Goal: Contribute content: Add original content to the website for others to see

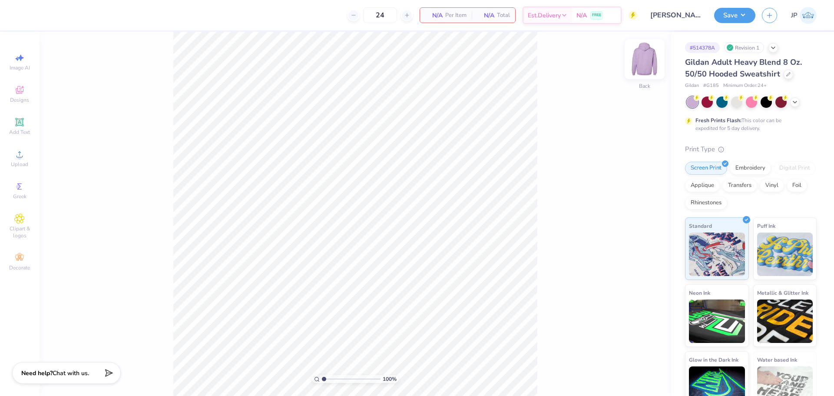
click at [647, 58] on img at bounding box center [644, 59] width 35 height 35
click at [16, 163] on span "Upload" at bounding box center [19, 164] width 17 height 7
click at [24, 162] on span "Upload" at bounding box center [19, 164] width 17 height 7
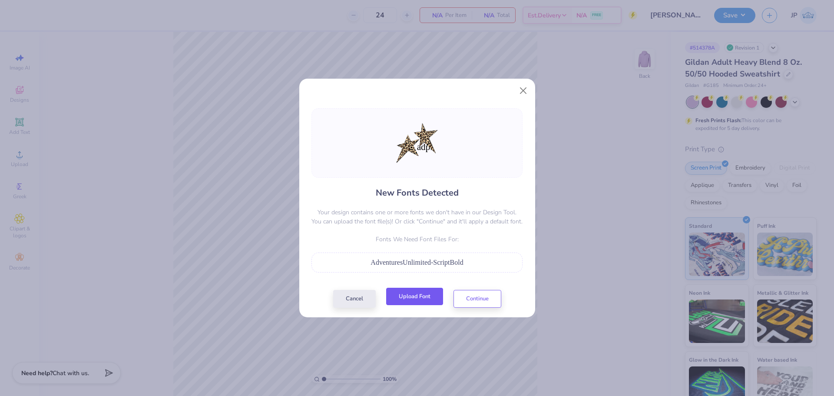
click at [429, 294] on button "Upload Font" at bounding box center [414, 296] width 57 height 18
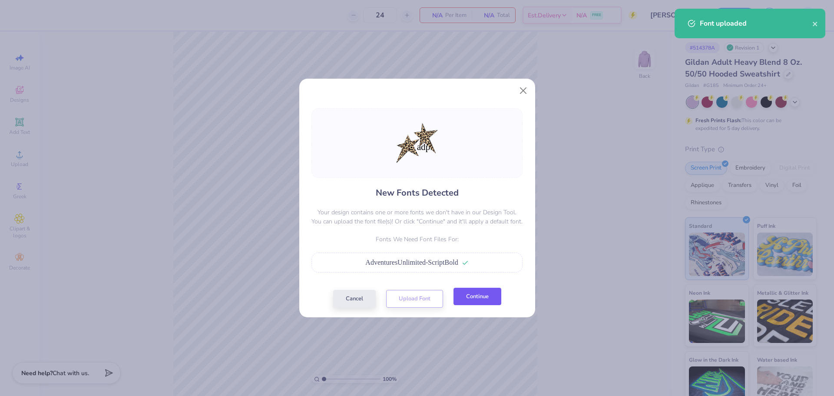
click at [471, 298] on button "Continue" at bounding box center [477, 296] width 48 height 18
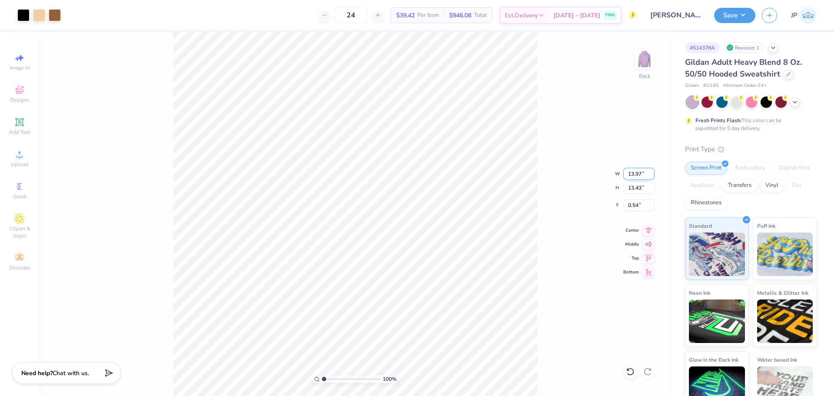
click at [638, 172] on input "13.97" at bounding box center [638, 174] width 31 height 12
type input "4.00"
type input "3.84"
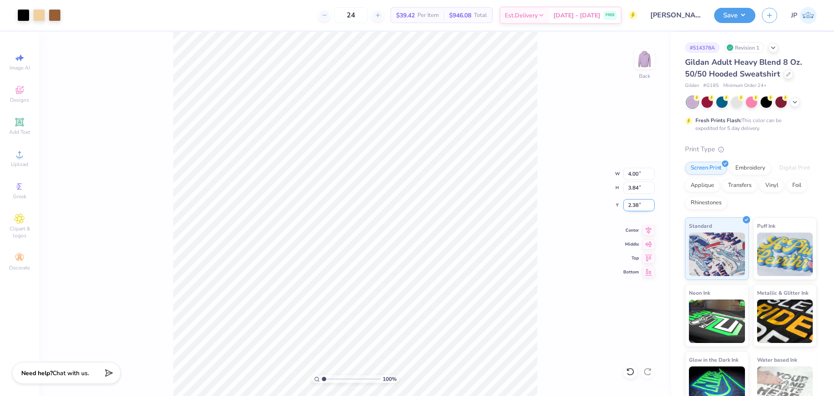
click at [628, 201] on input "2.38" at bounding box center [638, 205] width 31 height 12
type input "3.00"
click at [556, 200] on div "100 % Back W 4.00 4.00 " H 3.84 3.84 " Y 3.00 3.00 " Center Middle Top Bottom" at bounding box center [355, 214] width 632 height 364
drag, startPoint x: 325, startPoint y: 379, endPoint x: 334, endPoint y: 379, distance: 8.7
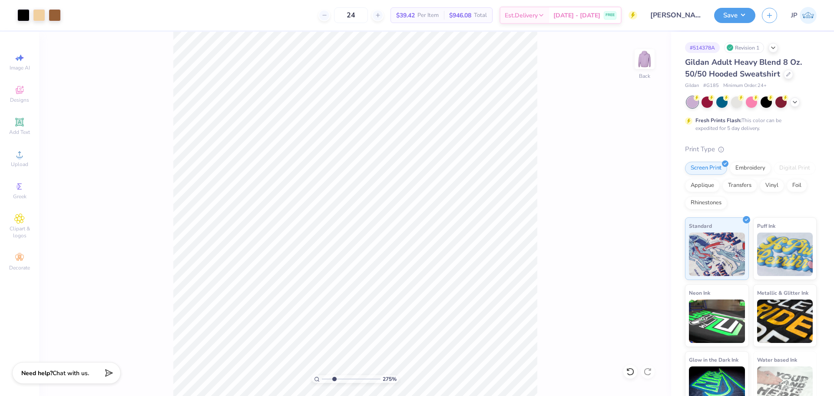
type input "2.75"
click at [334, 379] on input "range" at bounding box center [351, 379] width 59 height 8
click at [525, 266] on li "Ungroup" at bounding box center [539, 265] width 68 height 17
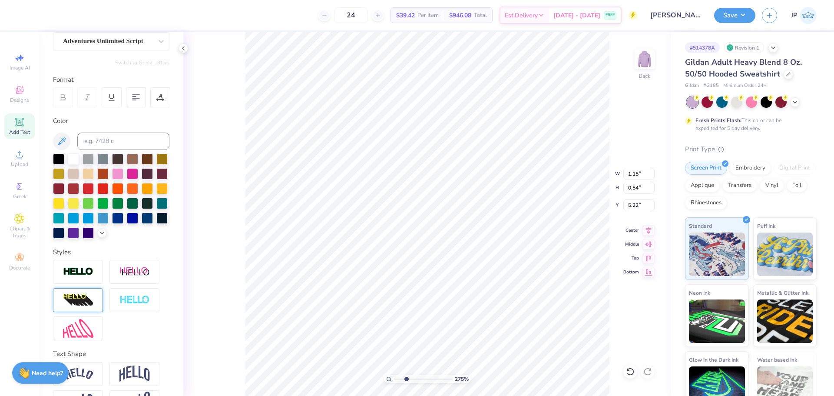
scroll to position [87, 0]
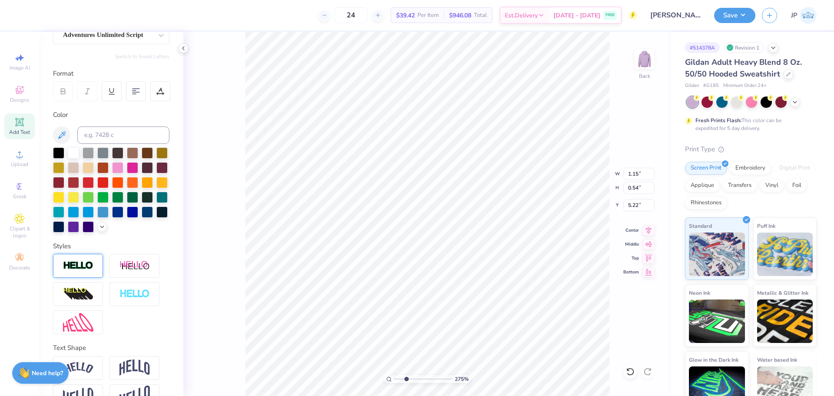
click at [91, 270] on img at bounding box center [78, 266] width 30 height 10
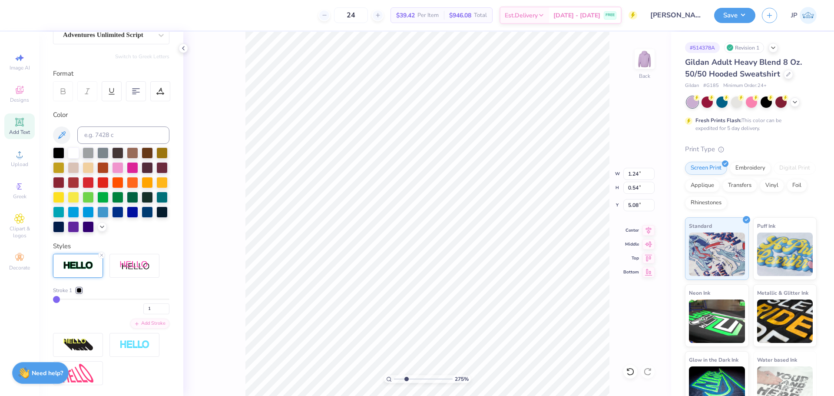
type input "1.24"
type input "5.08"
click at [77, 293] on div at bounding box center [78, 289] width 5 height 5
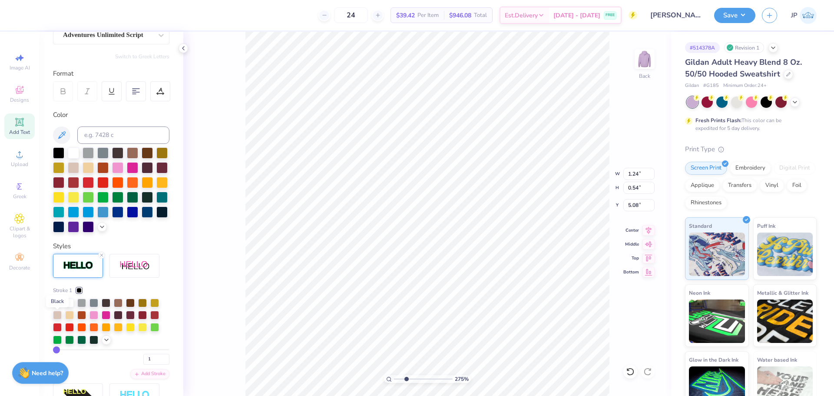
click at [56, 306] on div at bounding box center [57, 301] width 9 height 9
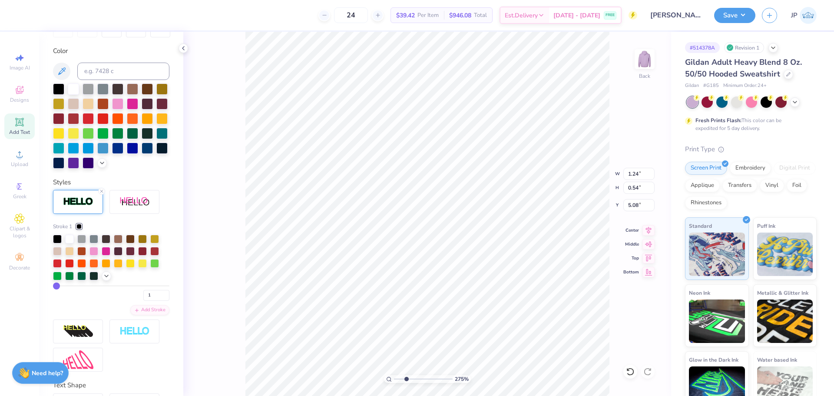
scroll to position [157, 0]
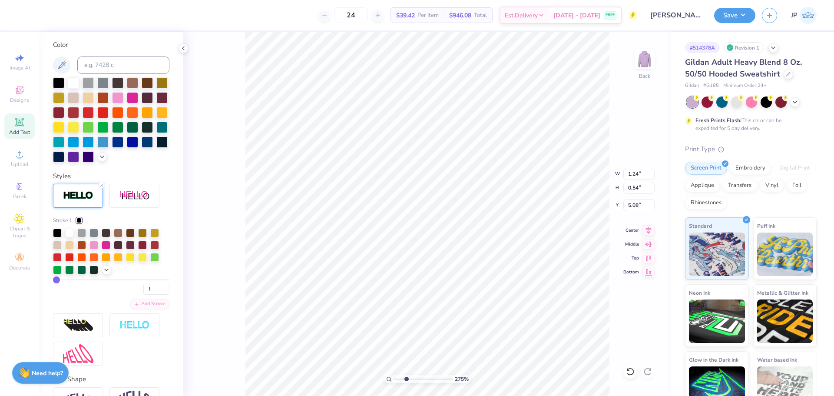
type input "2"
type input "3"
type input "4"
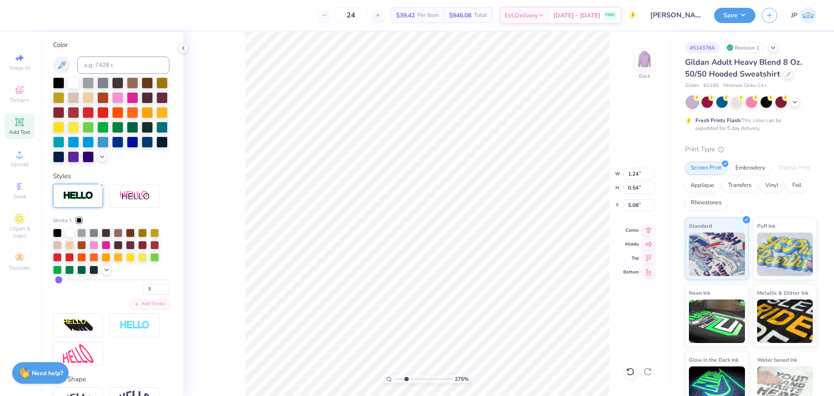
type input "4"
type input "3"
type input "2"
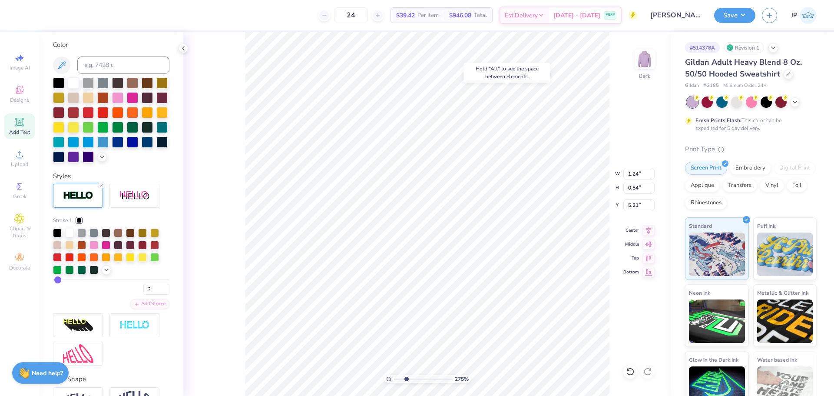
type input "5.21"
drag, startPoint x: 407, startPoint y: 378, endPoint x: 414, endPoint y: 377, distance: 7.0
type input "4.09"
click at [414, 378] on input "range" at bounding box center [423, 379] width 59 height 8
click at [409, 298] on li "Group" at bounding box center [413, 300] width 68 height 17
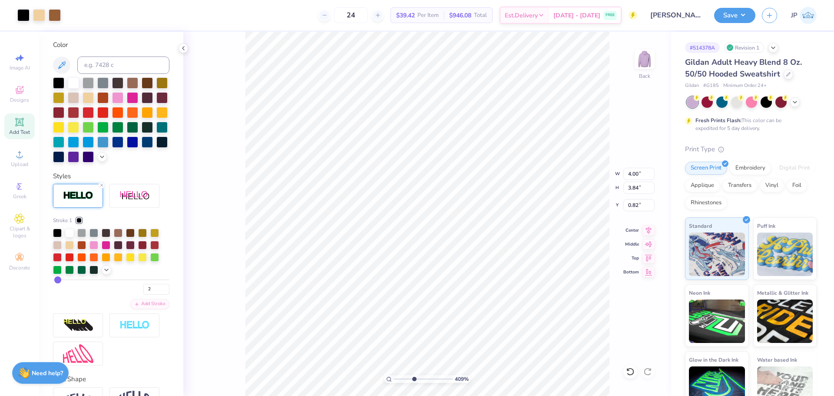
type input "3.00"
drag, startPoint x: 414, startPoint y: 376, endPoint x: 379, endPoint y: 360, distance: 39.1
type input "1"
click at [394, 375] on input "range" at bounding box center [423, 379] width 59 height 8
click at [646, 59] on img at bounding box center [644, 59] width 35 height 35
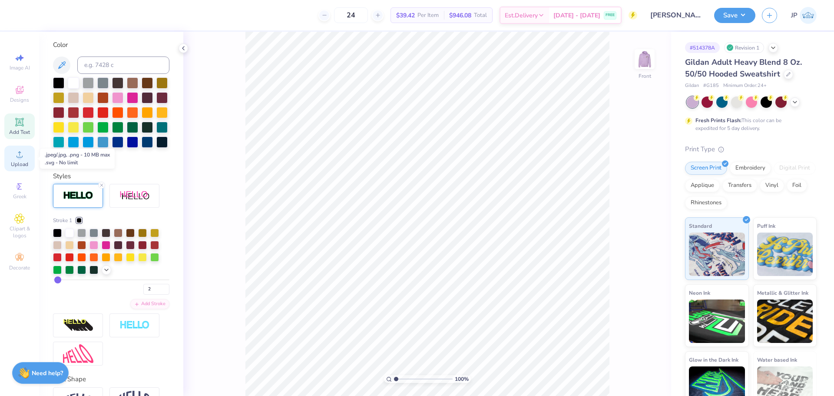
click at [18, 158] on circle at bounding box center [19, 157] width 5 height 5
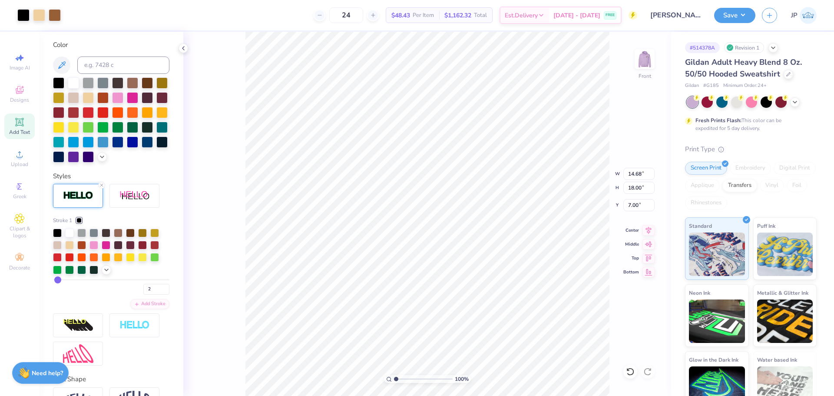
click at [637, 194] on div "100 % Front W 14.68 14.68 " H 18.00 18.00 " Y 7.00 7.00 " Center Middle Top Bot…" at bounding box center [427, 214] width 488 height 364
click at [637, 188] on div "100 % Front W 14.68 H 18.00 Y 7.00 Center Middle Top Bottom" at bounding box center [427, 214] width 488 height 364
click at [632, 188] on input "18.00" at bounding box center [638, 187] width 31 height 12
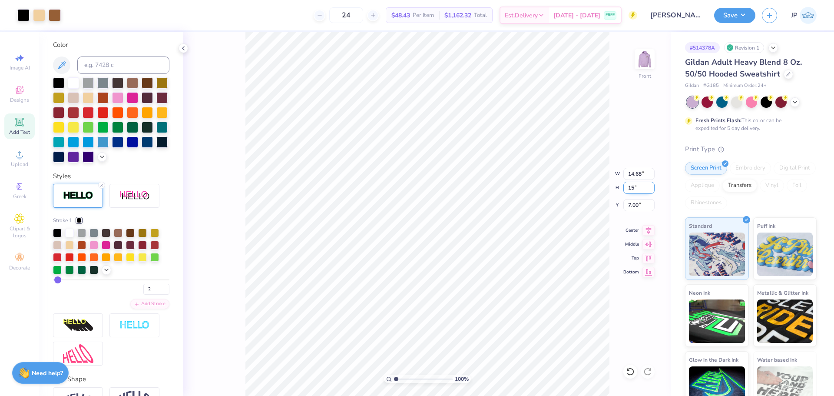
type input "15"
type input "12.23"
type input "15.00"
click at [630, 211] on input "8.50" at bounding box center [638, 205] width 31 height 12
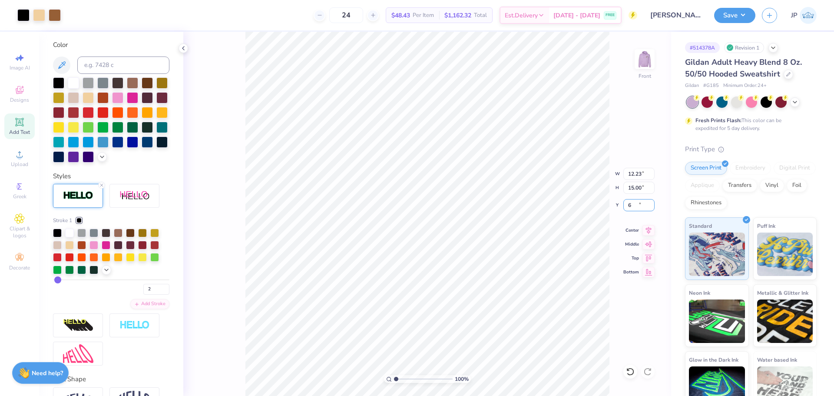
type input "6.00"
drag, startPoint x: 400, startPoint y: 378, endPoint x: 408, endPoint y: 379, distance: 7.9
type input "3.12"
click at [408, 379] on input "range" at bounding box center [423, 379] width 59 height 8
click at [81, 223] on div at bounding box center [78, 220] width 5 height 5
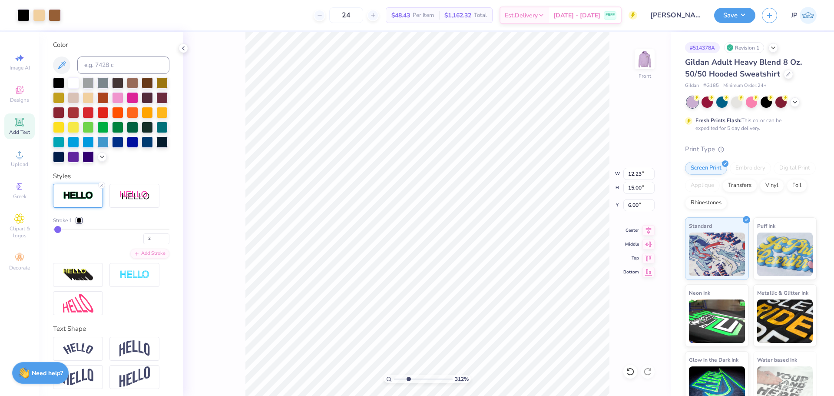
click at [78, 223] on div at bounding box center [78, 220] width 5 height 5
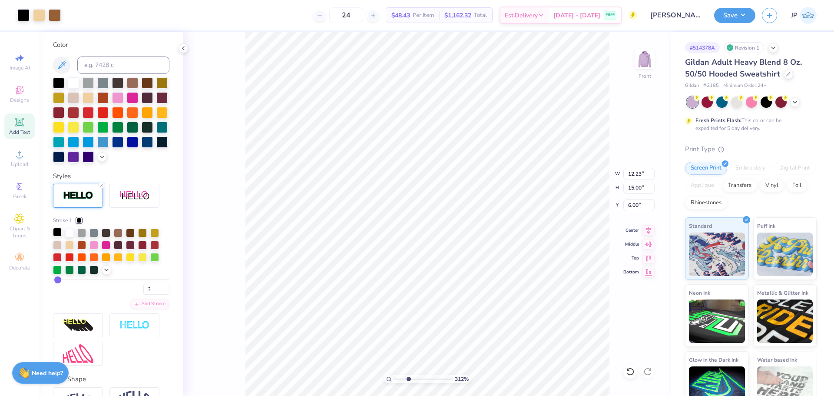
click at [54, 236] on div at bounding box center [57, 232] width 9 height 9
click at [59, 236] on div at bounding box center [57, 232] width 9 height 9
click at [58, 280] on input "range" at bounding box center [111, 279] width 116 height 1
type input "3"
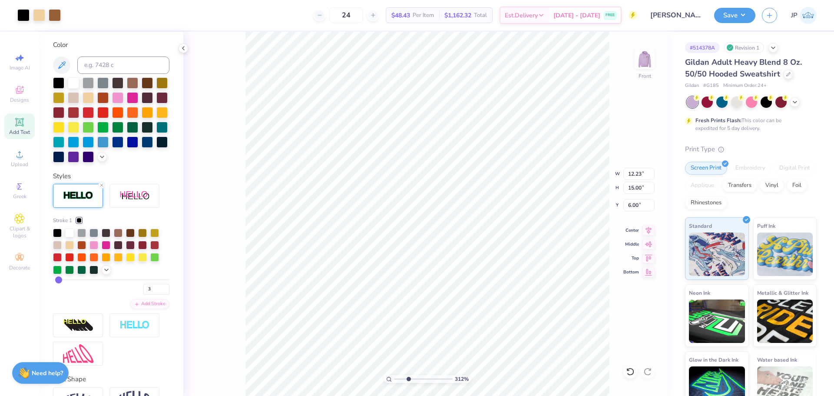
type input "5"
type input "7"
type input "9"
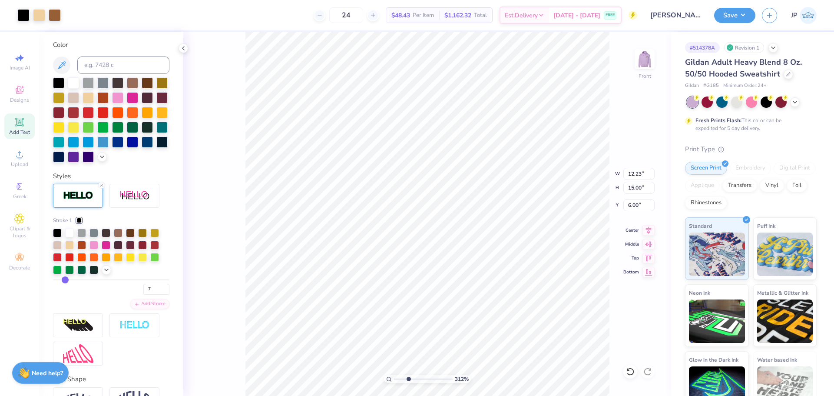
type input "9"
type input "10"
type input "11"
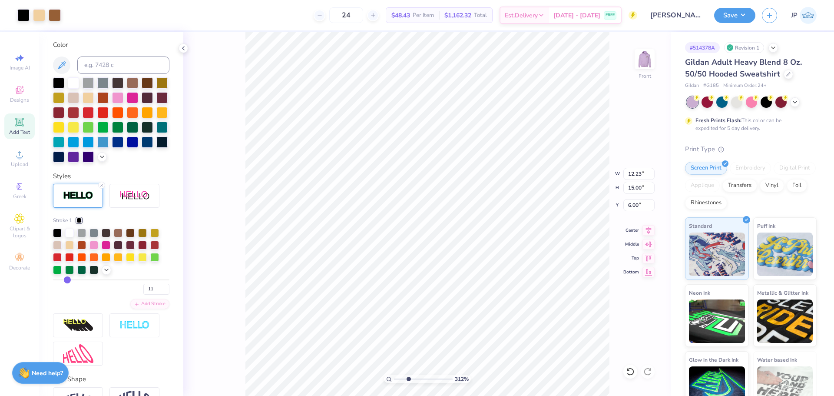
drag, startPoint x: 58, startPoint y: 293, endPoint x: 66, endPoint y: 293, distance: 8.7
type input "11"
click at [66, 280] on input "range" at bounding box center [111, 279] width 116 height 1
click at [537, 384] on li "Send to Back" at bounding box center [543, 384] width 68 height 17
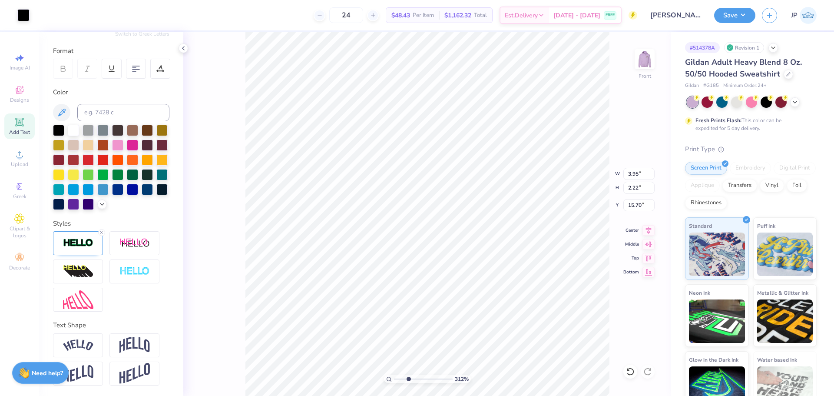
scroll to position [124, 0]
type input "3.92"
type input "2.19"
type input "15.31"
type input "12.23"
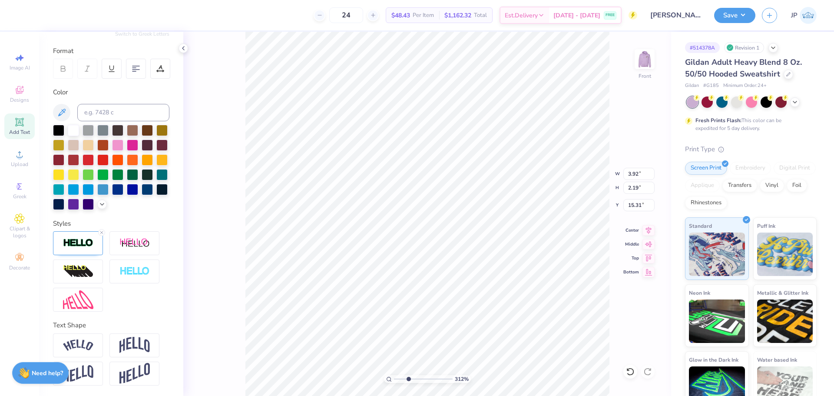
type input "15.00"
type input "6.00"
type input "3.92"
type input "2.19"
type input "15.79"
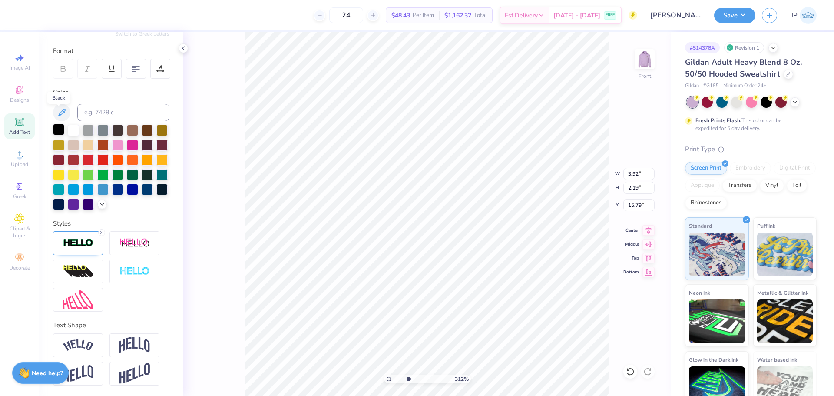
click at [58, 124] on div at bounding box center [58, 129] width 11 height 11
click at [80, 273] on img at bounding box center [78, 271] width 30 height 14
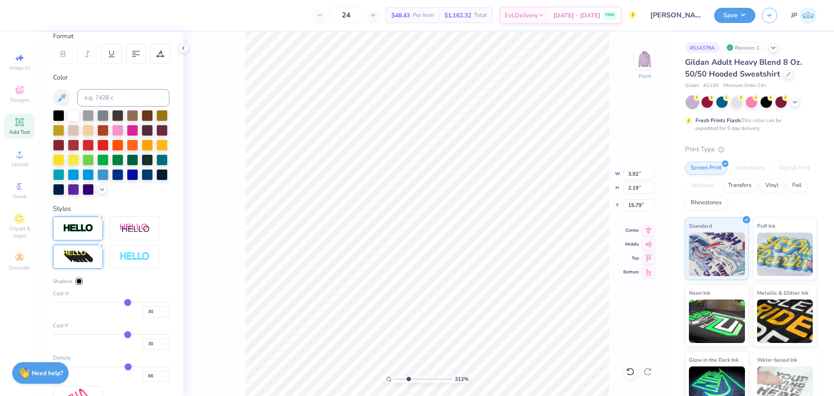
type input "4.75"
type input "3.30"
click at [82, 240] on div at bounding box center [78, 228] width 50 height 24
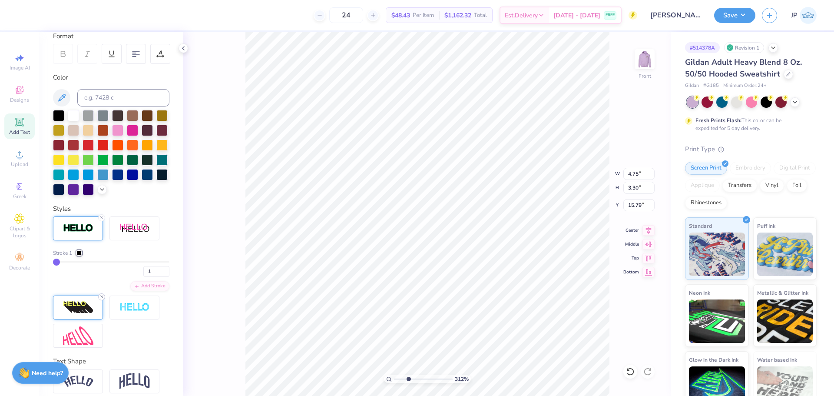
click at [102, 299] on icon at bounding box center [101, 296] width 5 height 5
type input "3.92"
type input "2.19"
type input "2"
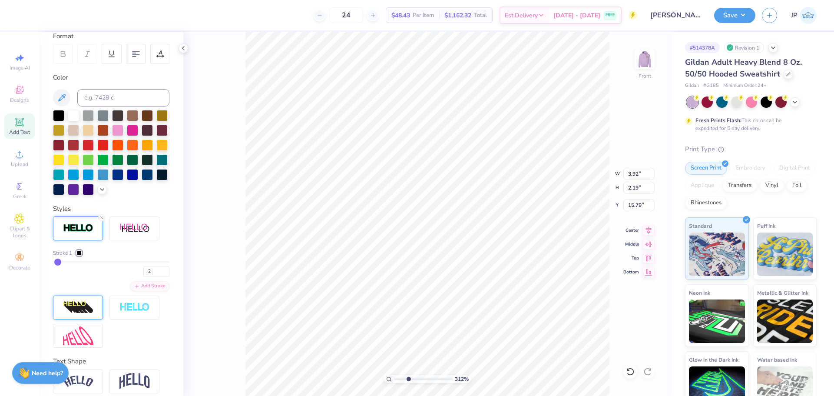
type input "3"
type input "4"
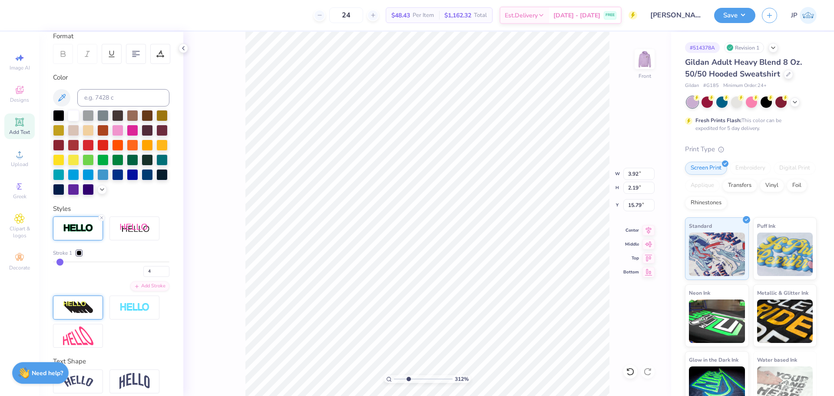
click at [60, 262] on input "range" at bounding box center [111, 261] width 116 height 1
type input "3.97"
type input "2.24"
type input "15.76"
drag, startPoint x: 156, startPoint y: 288, endPoint x: 137, endPoint y: 285, distance: 19.3
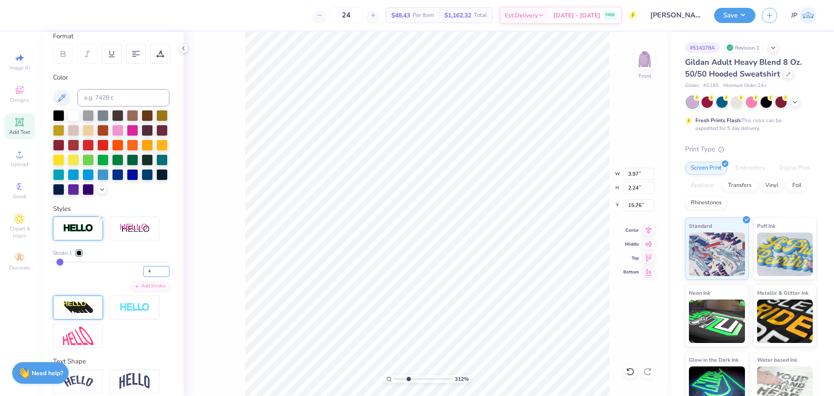
click at [143, 277] on input "4" at bounding box center [156, 271] width 26 height 11
click at [160, 277] on input "3" at bounding box center [156, 271] width 26 height 11
click at [160, 277] on input "2" at bounding box center [156, 271] width 26 height 11
type input "1"
click at [160, 277] on input "1" at bounding box center [156, 271] width 26 height 11
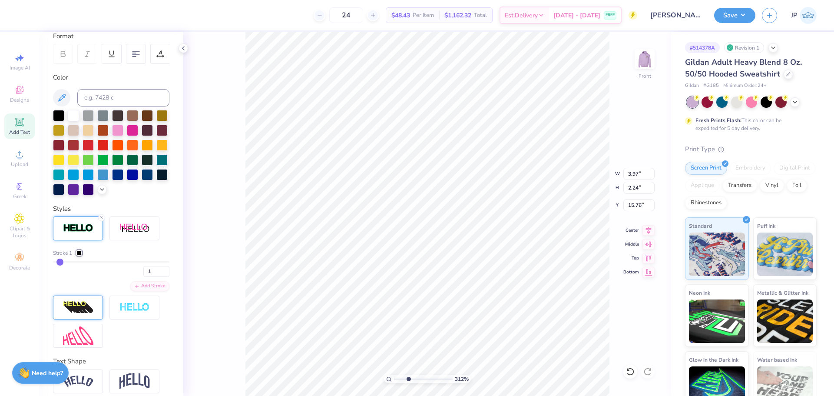
type input "12.23"
type input "15.00"
type input "6.00"
type input "1"
type input "3.92"
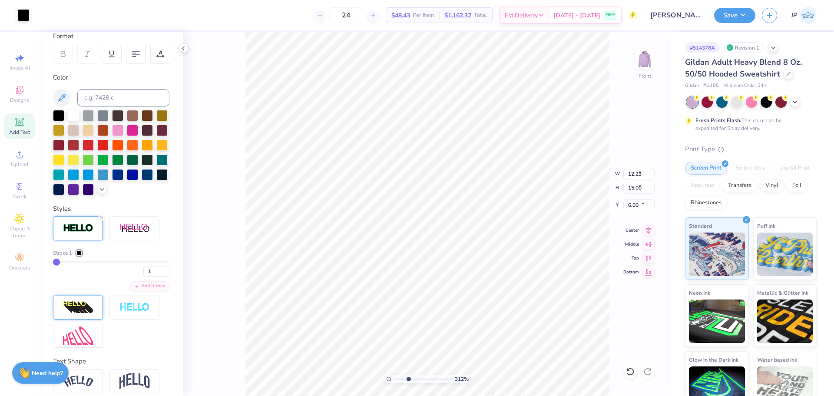
type input "2.19"
type input "15.79"
type input "3.55"
type input "1.98"
type input "16.88"
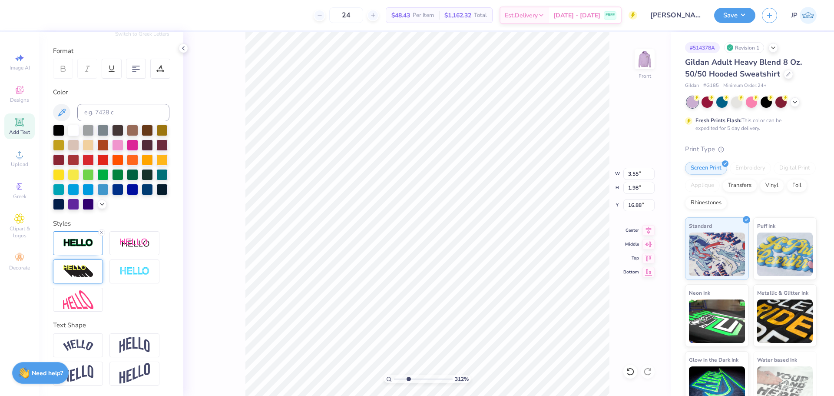
type input "3.51"
type input "1.95"
type input "16.77"
click at [57, 124] on div at bounding box center [58, 129] width 11 height 11
click at [75, 245] on img at bounding box center [78, 243] width 30 height 10
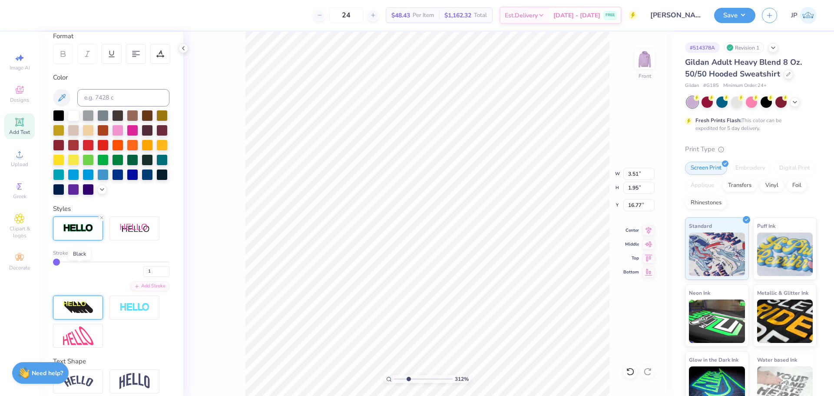
click at [82, 255] on div at bounding box center [78, 252] width 5 height 5
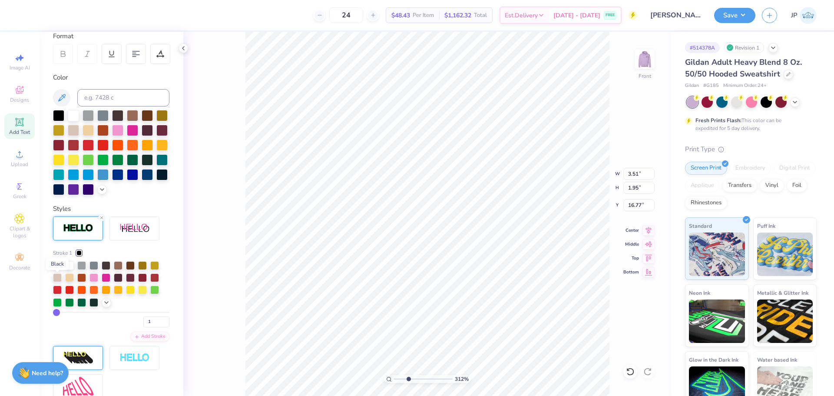
click at [54, 269] on div at bounding box center [57, 264] width 9 height 9
type input "2"
type input "3"
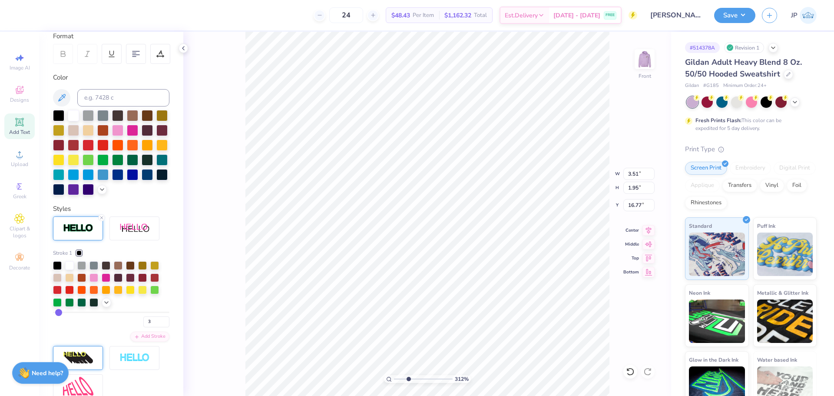
type input "3.55"
type input "1.98"
type input "16.76"
type input "1"
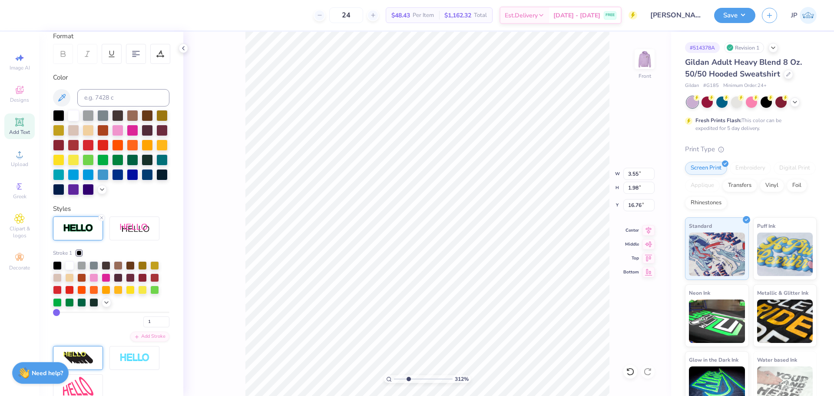
type input "1"
click at [53, 313] on input "range" at bounding box center [111, 311] width 116 height 1
type input "3.51"
type input "1.95"
type input "16.77"
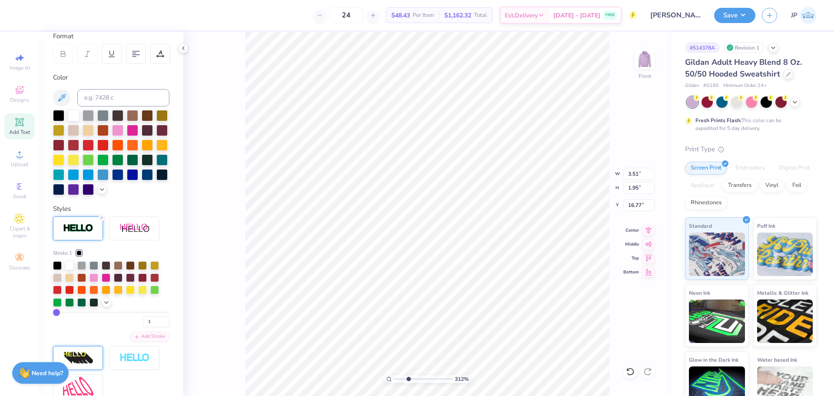
type input "2"
drag, startPoint x: 53, startPoint y: 327, endPoint x: 58, endPoint y: 327, distance: 5.3
type input "2"
click at [58, 313] on input "range" at bounding box center [111, 311] width 116 height 1
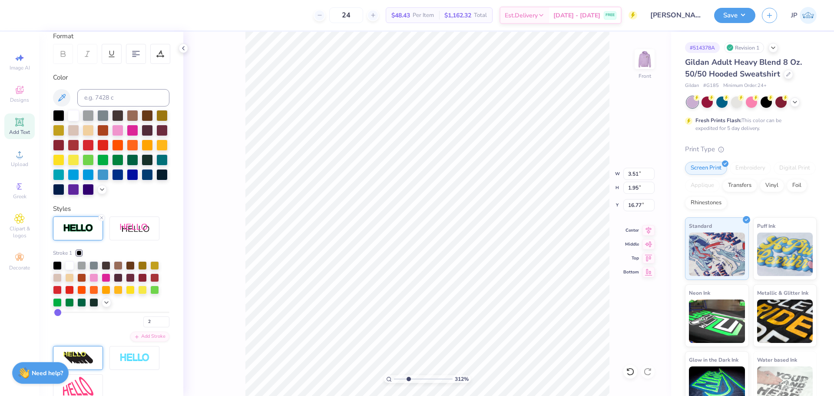
type input "3.53"
type input "1.96"
type input "17.10"
type input "3.30"
type input "1.84"
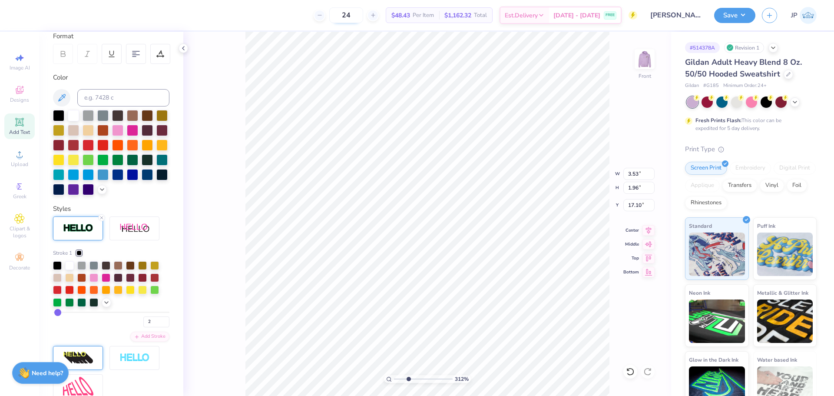
type input "17.08"
drag, startPoint x: 386, startPoint y: 368, endPoint x: 377, endPoint y: 364, distance: 10.5
type input "1"
click at [394, 375] on input "range" at bounding box center [423, 379] width 59 height 8
click at [743, 14] on button "Save" at bounding box center [734, 14] width 41 height 15
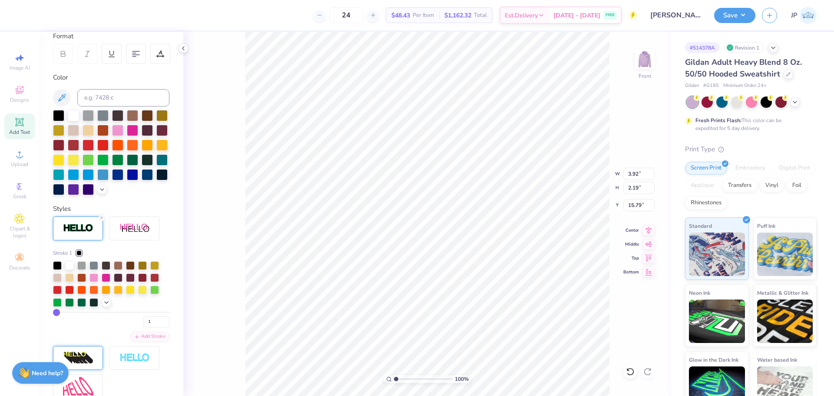
type input "3.92"
type input "2.19"
type input "15.79"
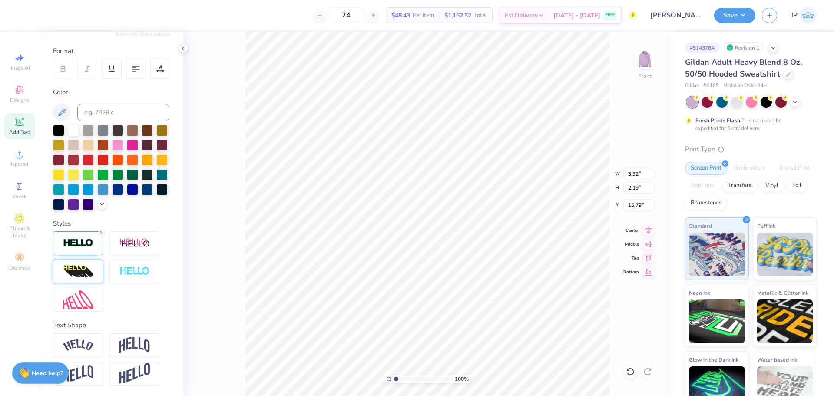
type input "3.30"
type input "1.84"
type input "17.08"
type input "3.33"
type input "1.76"
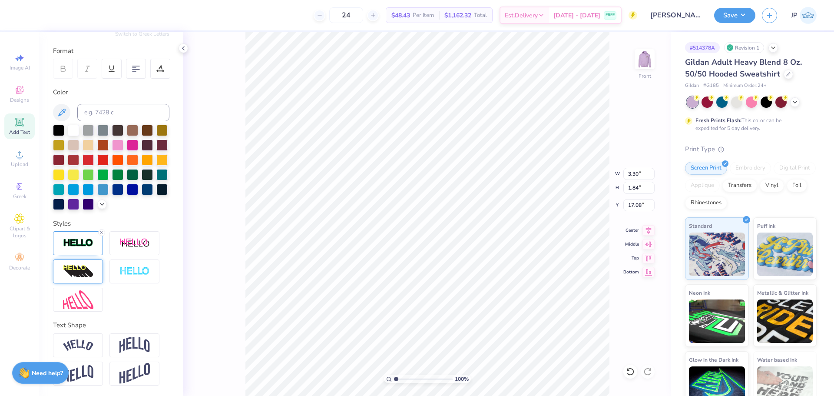
type input "17.12"
click at [741, 15] on button "Save" at bounding box center [734, 14] width 41 height 15
drag, startPoint x: 397, startPoint y: 379, endPoint x: 388, endPoint y: 369, distance: 13.8
click at [394, 375] on input "range" at bounding box center [423, 379] width 59 height 8
click at [732, 17] on button "Save" at bounding box center [734, 14] width 41 height 15
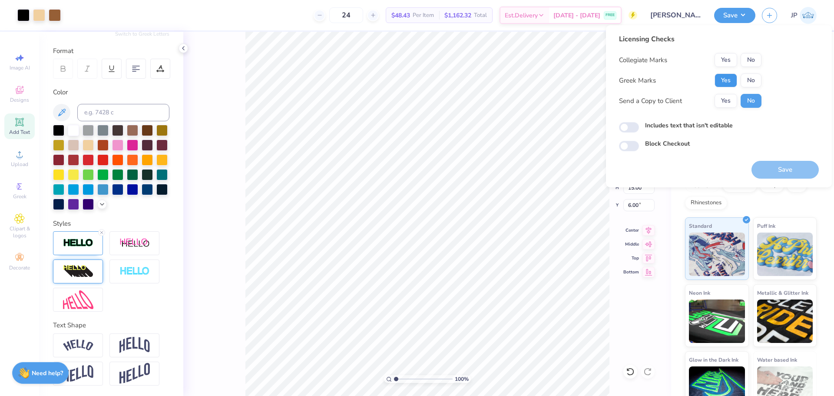
click at [726, 79] on button "Yes" at bounding box center [725, 80] width 23 height 14
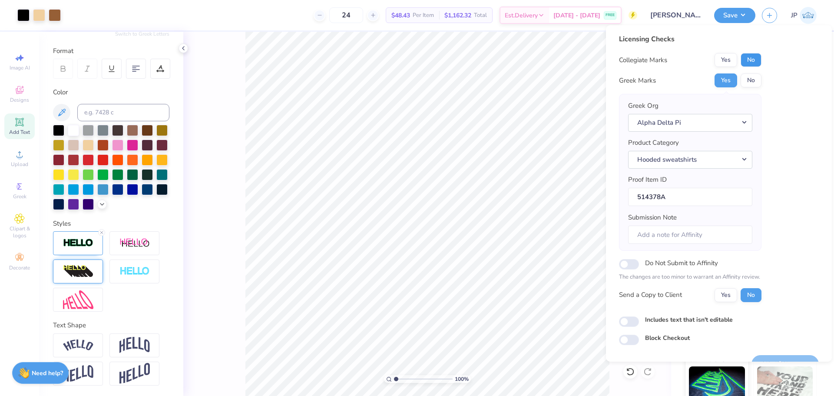
click at [758, 59] on button "No" at bounding box center [750, 60] width 21 height 14
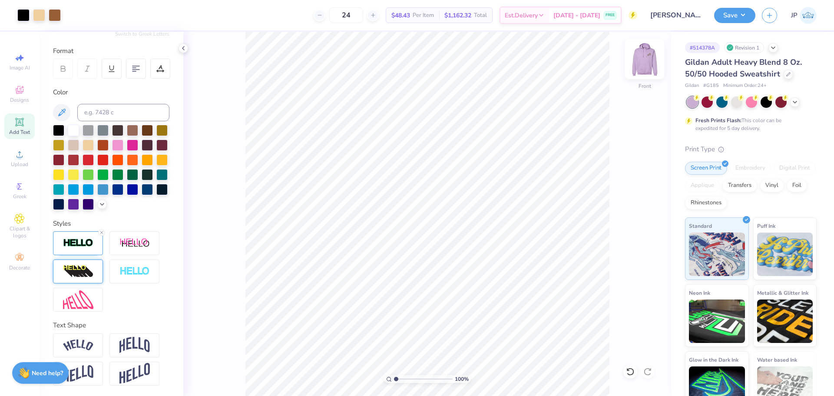
click at [639, 62] on img at bounding box center [644, 59] width 35 height 35
drag, startPoint x: 396, startPoint y: 379, endPoint x: 408, endPoint y: 377, distance: 12.3
click at [408, 377] on input "range" at bounding box center [423, 379] width 59 height 8
click at [23, 15] on div at bounding box center [23, 14] width 12 height 12
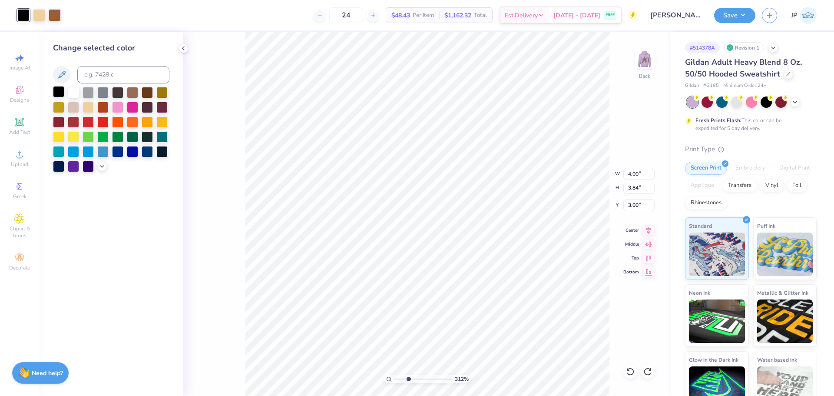
click at [56, 92] on div at bounding box center [58, 91] width 11 height 11
drag, startPoint x: 407, startPoint y: 380, endPoint x: 368, endPoint y: 367, distance: 40.6
type input "1"
click at [394, 375] on input "range" at bounding box center [423, 379] width 59 height 8
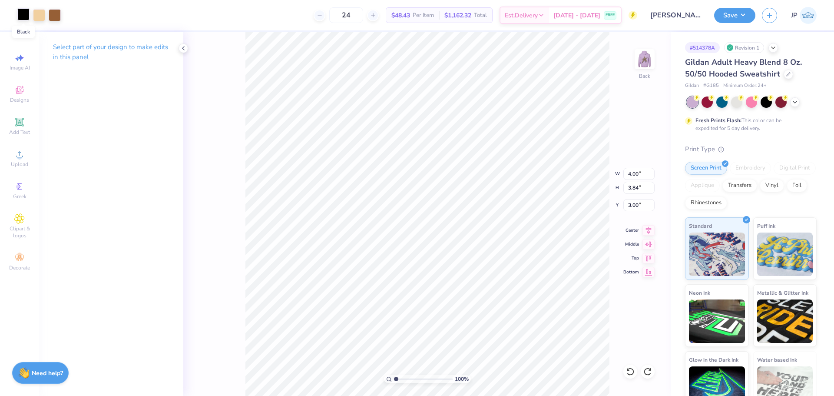
click at [23, 18] on div at bounding box center [23, 14] width 12 height 12
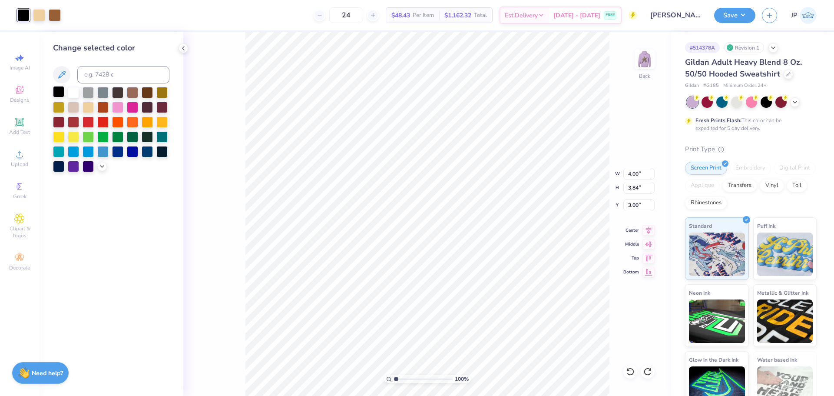
click at [57, 91] on div at bounding box center [58, 91] width 11 height 11
click at [647, 51] on img at bounding box center [644, 59] width 35 height 35
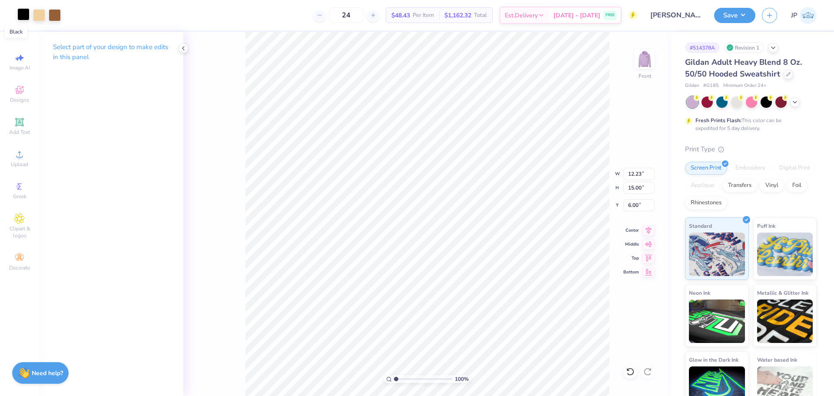
click at [20, 11] on div at bounding box center [23, 14] width 12 height 12
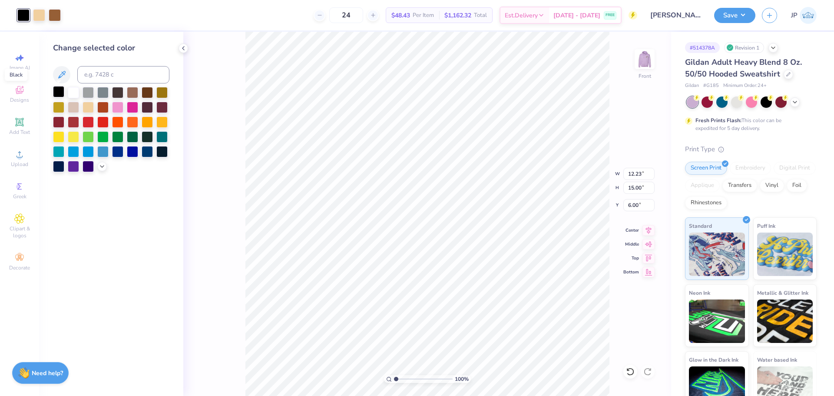
click at [60, 93] on div at bounding box center [58, 91] width 11 height 11
click at [726, 16] on button "Save" at bounding box center [734, 14] width 41 height 15
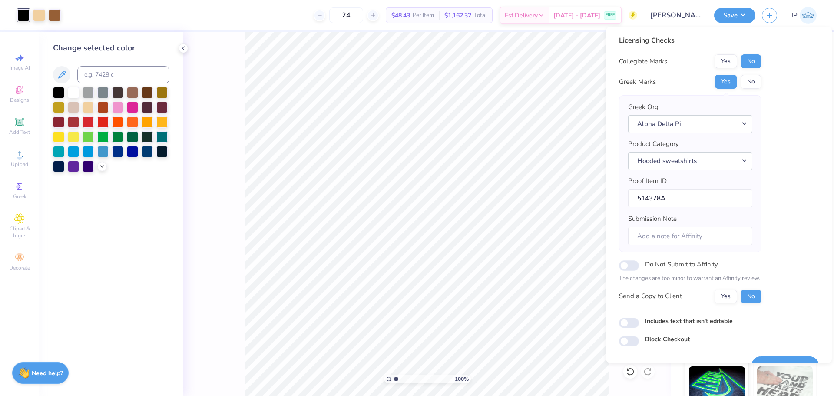
scroll to position [20, 0]
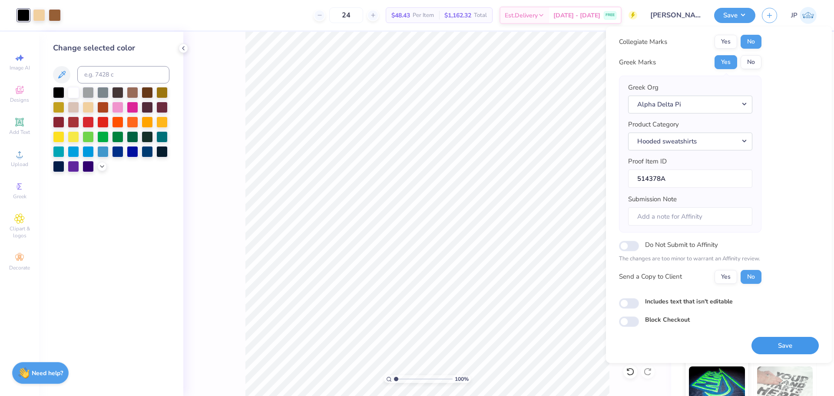
click at [788, 346] on button "Save" at bounding box center [784, 345] width 67 height 18
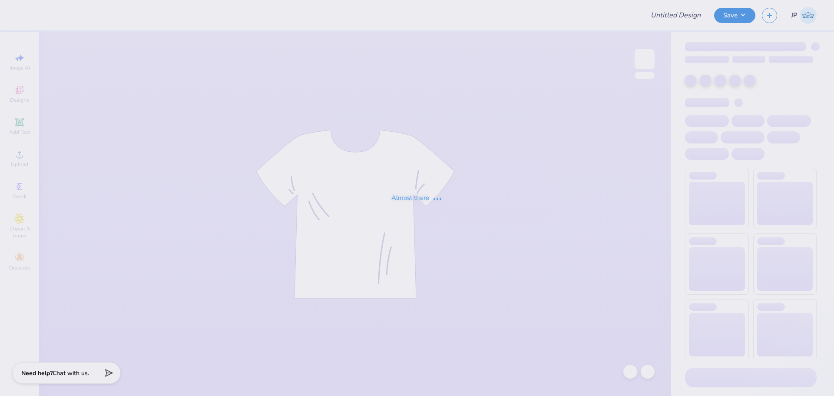
type input "[PERSON_NAME] 5"
